Goal: Task Accomplishment & Management: Manage account settings

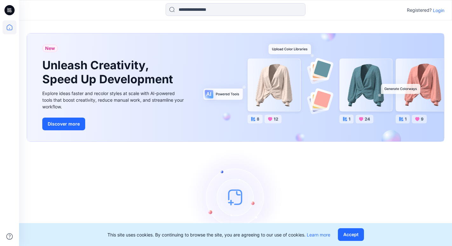
click at [438, 11] on p "Login" at bounding box center [438, 10] width 11 height 7
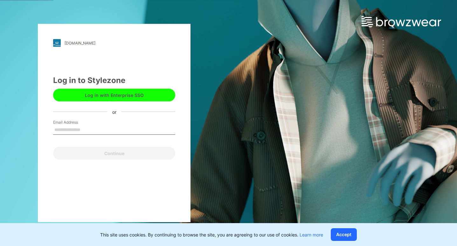
click at [157, 93] on button "Log in with Enterprise SSO" at bounding box center [114, 95] width 122 height 13
click at [97, 121] on label "Email Address" at bounding box center [75, 123] width 45 height 6
click at [97, 125] on input "Email Address" at bounding box center [114, 130] width 122 height 10
click at [96, 129] on input "Email Address" at bounding box center [114, 130] width 122 height 10
click at [70, 126] on input "Email Address" at bounding box center [114, 130] width 122 height 10
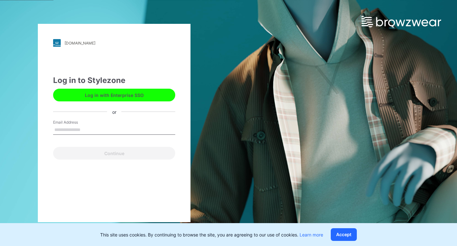
type input "**********"
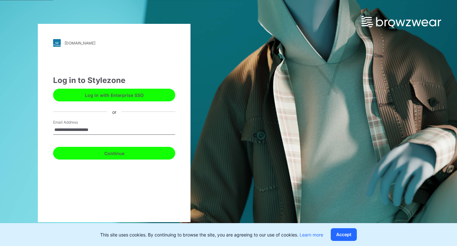
click at [90, 150] on button "Continue" at bounding box center [114, 153] width 122 height 13
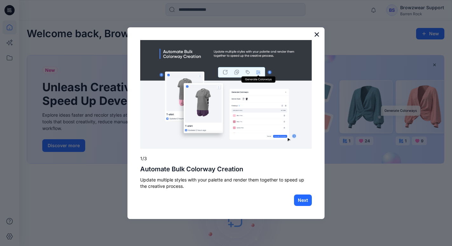
click at [316, 36] on button "×" at bounding box center [317, 34] width 6 height 10
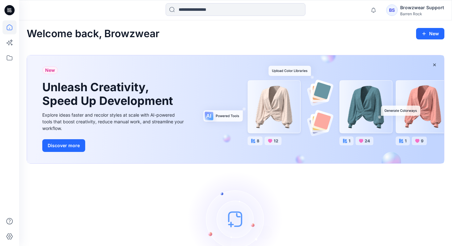
click at [405, 15] on div "Barren Rock" at bounding box center [422, 13] width 44 height 5
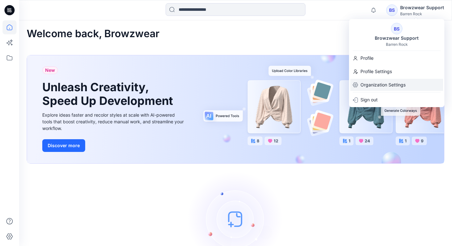
click at [368, 85] on p "Organization Settings" at bounding box center [383, 85] width 45 height 12
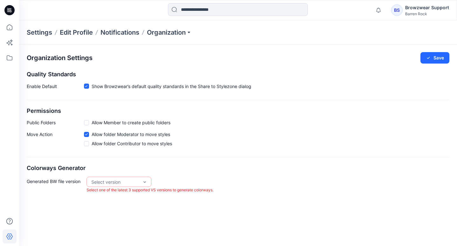
click at [166, 37] on div "Settings Edit Profile Notifications Organization" at bounding box center [238, 32] width 438 height 24
click at [166, 32] on p "Organization" at bounding box center [169, 32] width 45 height 9
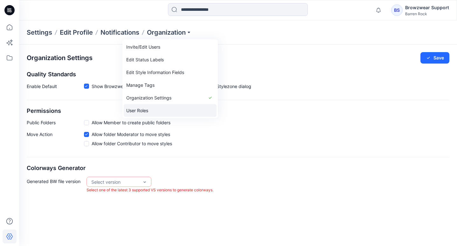
click at [149, 106] on link "User Roles" at bounding box center [170, 110] width 93 height 13
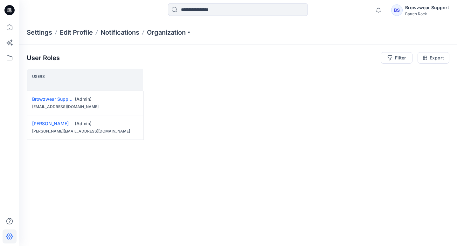
click at [17, 59] on div at bounding box center [9, 123] width 19 height 246
click at [13, 57] on icon at bounding box center [10, 58] width 14 height 14
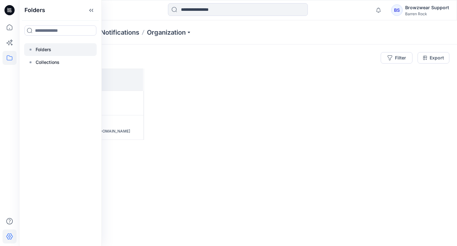
click at [46, 47] on p "Folders" at bounding box center [44, 50] width 16 height 8
